Goal: Check status

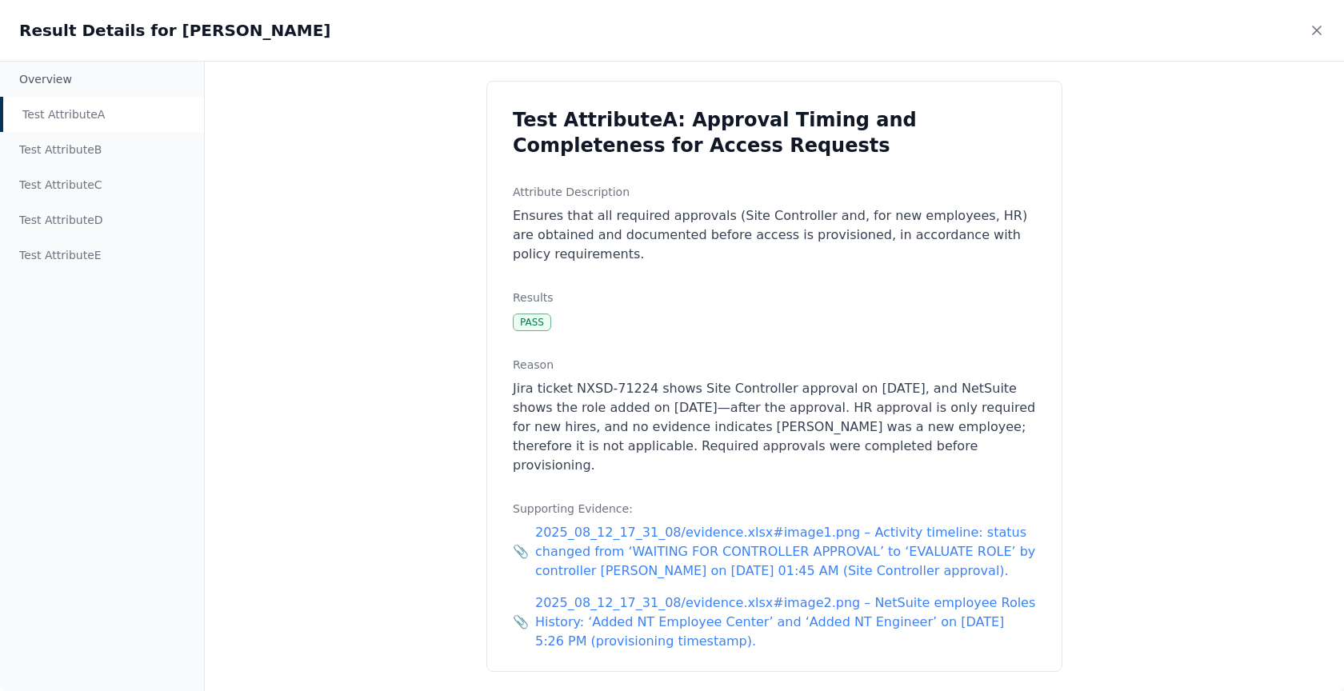
scroll to position [0, 2299]
